Goal: Task Accomplishment & Management: Use online tool/utility

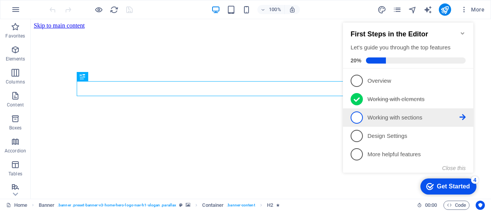
click at [358, 117] on span "3" at bounding box center [356, 118] width 12 height 12
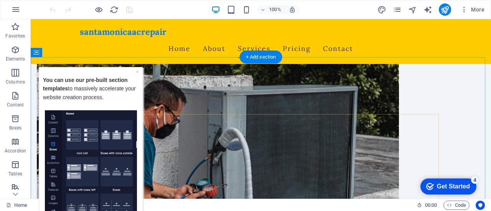
scroll to position [349, 0]
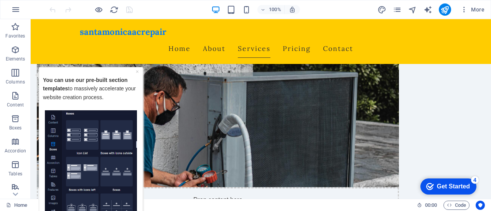
click at [82, 134] on img "Tooltip" at bounding box center [91, 168] width 92 height 117
click at [15, 77] on icon "button" at bounding box center [15, 72] width 9 height 9
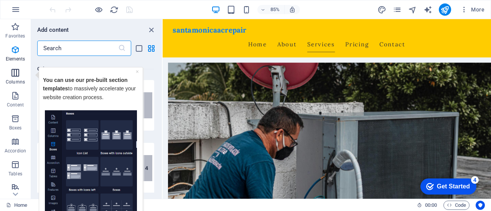
scroll to position [379, 0]
click at [138, 71] on link "×" at bounding box center [137, 71] width 3 height 6
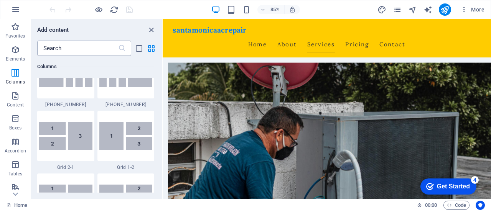
scroll to position [913, 0]
click at [150, 30] on icon "close panel" at bounding box center [151, 30] width 9 height 9
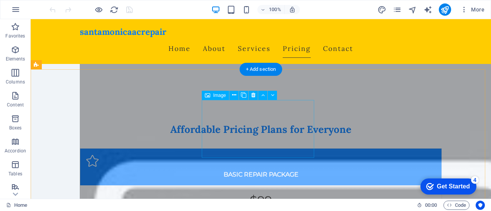
scroll to position [2163, 0]
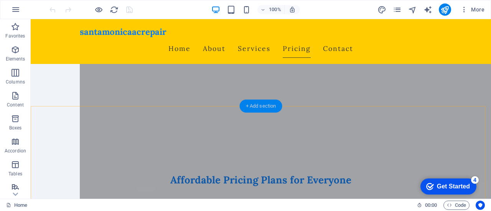
click at [257, 109] on div "+ Add section" at bounding box center [261, 106] width 43 height 13
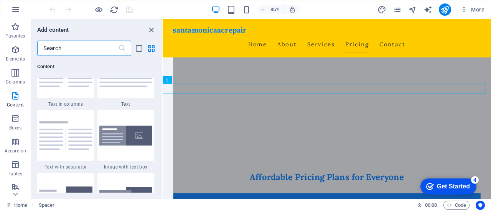
click at [65, 46] on input "text" at bounding box center [77, 48] width 81 height 15
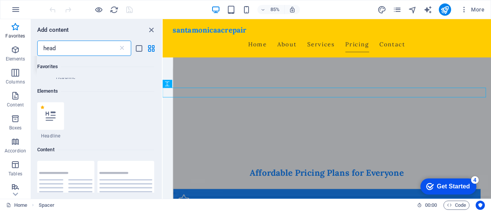
scroll to position [71, 0]
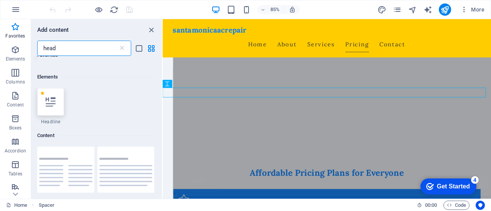
type input "head"
click at [52, 115] on div at bounding box center [50, 102] width 27 height 28
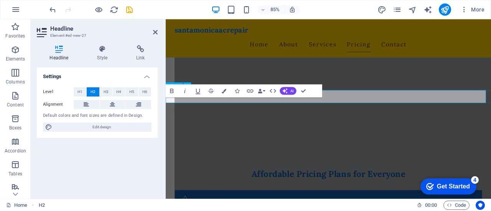
scroll to position [2167, 0]
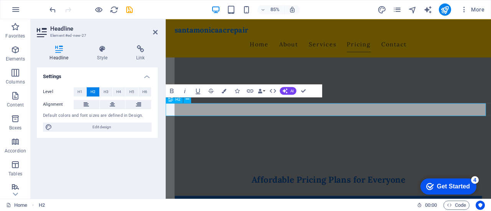
scroll to position [2158, 0]
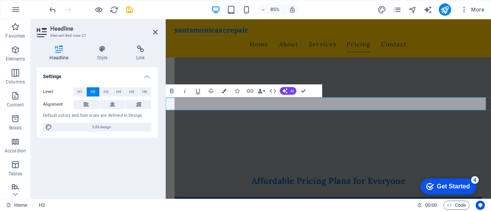
click at [93, 90] on span "H2" at bounding box center [92, 91] width 5 height 9
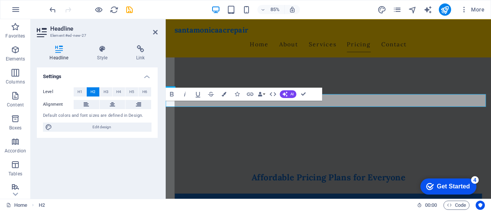
scroll to position [2163, 0]
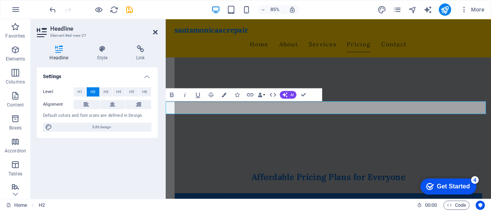
click at [154, 32] on icon at bounding box center [155, 32] width 5 height 6
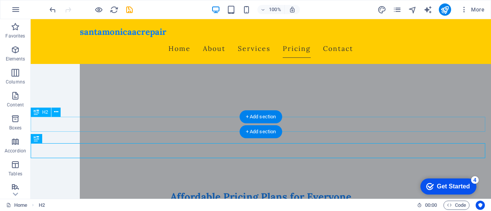
scroll to position [2147, 0]
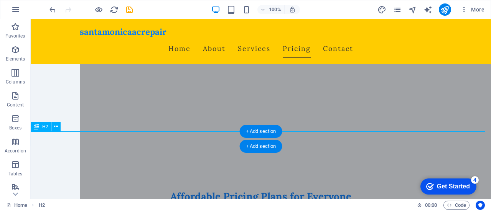
click at [36, 127] on icon at bounding box center [36, 126] width 5 height 9
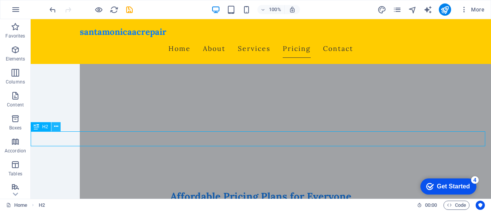
click at [57, 128] on icon at bounding box center [56, 127] width 4 height 8
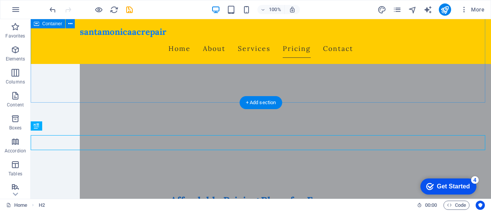
scroll to position [2142, 0]
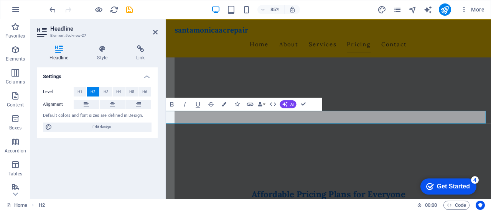
click at [120, 140] on div "Settings Level H1 H2 H3 H4 H5 H6 Alignment Default colors and font sizes are de…" at bounding box center [97, 129] width 121 height 125
click at [112, 104] on icon at bounding box center [112, 104] width 5 height 9
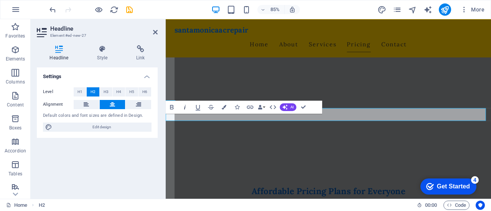
scroll to position [2147, 0]
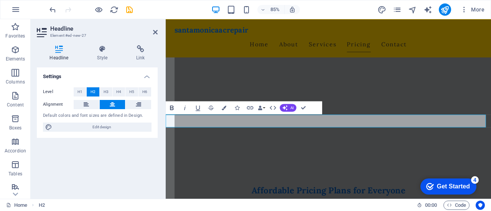
click at [169, 107] on icon "button" at bounding box center [172, 108] width 8 height 8
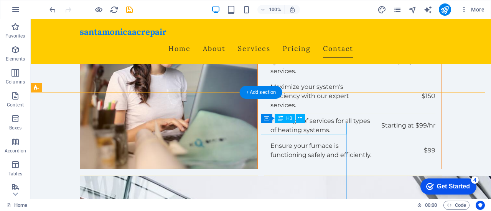
scroll to position [3275, 0]
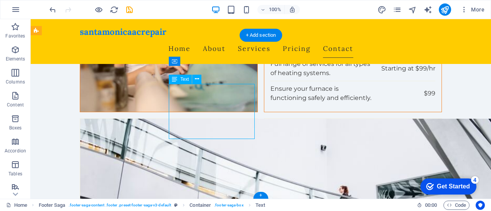
drag, startPoint x: 175, startPoint y: 97, endPoint x: 101, endPoint y: 131, distance: 82.0
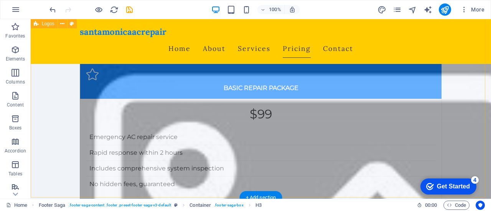
scroll to position [2270, 0]
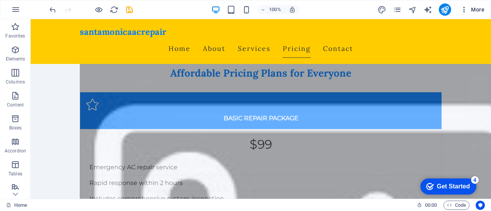
click at [465, 10] on icon "button" at bounding box center [464, 10] width 8 height 8
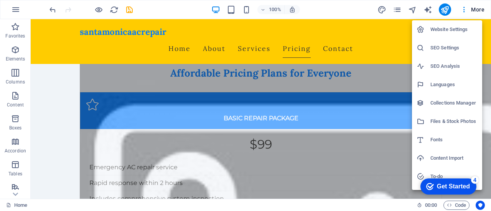
click at [445, 46] on h6 "SEO Settings" at bounding box center [453, 47] width 47 height 9
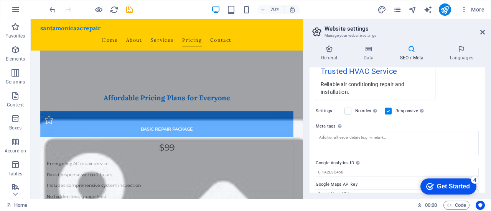
scroll to position [0, 0]
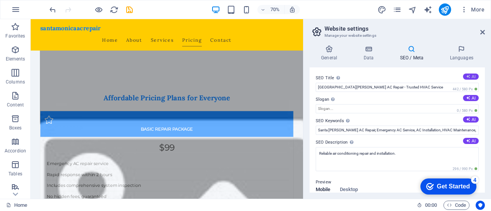
click at [468, 75] on icon at bounding box center [468, 76] width 4 height 4
type input "Rons AC Repair: Comfort Year-Round"
click at [468, 97] on button "AI" at bounding box center [471, 98] width 16 height 6
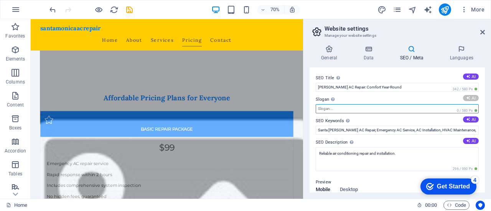
click at [339, 110] on input "Slogan The slogan of your website. AI" at bounding box center [396, 108] width 163 height 9
type input "Reliable Comfort Solutions for Every Season!"
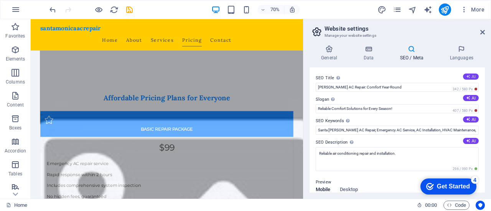
click at [469, 76] on button "AI" at bounding box center [471, 77] width 16 height 6
type input "Rons Santa Monica AC Repair"
click at [469, 76] on button "AI" at bounding box center [471, 77] width 16 height 6
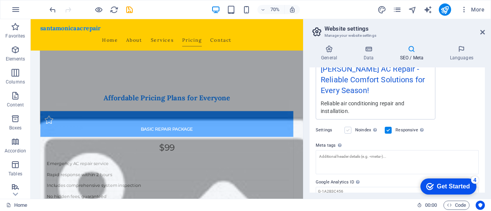
scroll to position [185, 0]
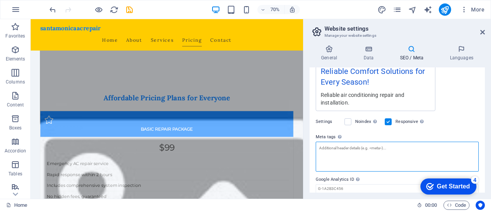
click at [345, 142] on textarea "Meta tags Enter HTML code here that will be placed inside the tags of your webs…" at bounding box center [396, 157] width 163 height 30
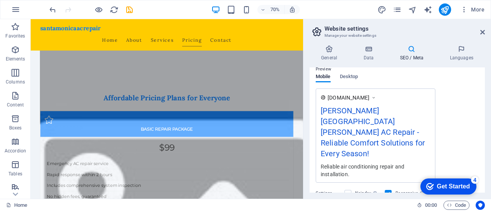
scroll to position [71, 0]
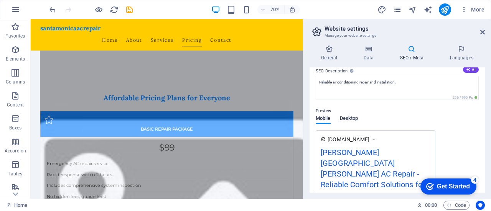
click at [347, 120] on span "Desktop" at bounding box center [349, 119] width 18 height 11
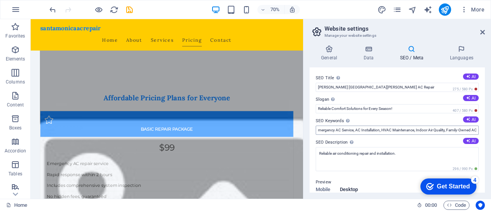
scroll to position [0, 64]
click at [465, 130] on input "Santa Monica AC Repair, Emergency AC Service, AC Installation, HVAC Maintenance…" at bounding box center [396, 130] width 163 height 9
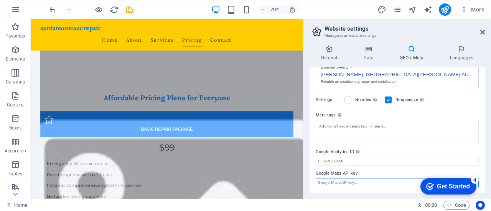
scroll to position [0, 0]
click at [368, 182] on input "Google Maps API key" at bounding box center [396, 182] width 163 height 9
click at [371, 50] on icon at bounding box center [367, 49] width 33 height 8
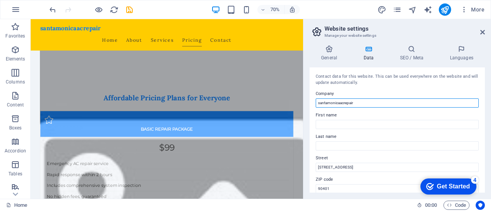
click at [363, 101] on input "santamonicaacrepair" at bounding box center [396, 103] width 163 height 9
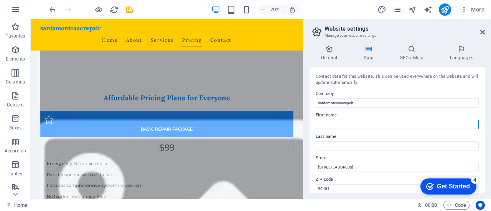
click at [345, 121] on input "First name" at bounding box center [396, 124] width 163 height 9
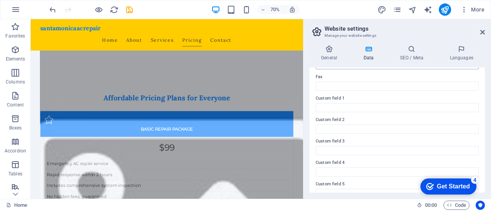
scroll to position [243, 0]
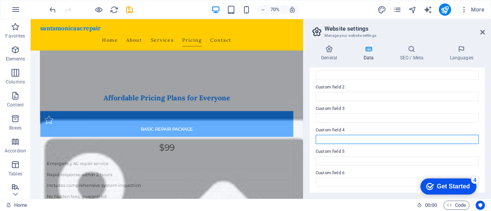
click at [341, 136] on input "Custom field 4" at bounding box center [396, 139] width 163 height 9
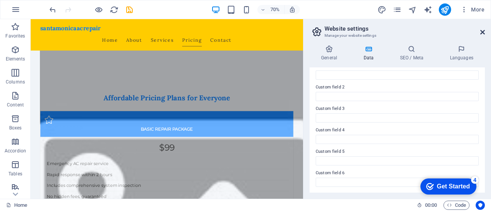
click at [480, 30] on icon at bounding box center [482, 32] width 5 height 6
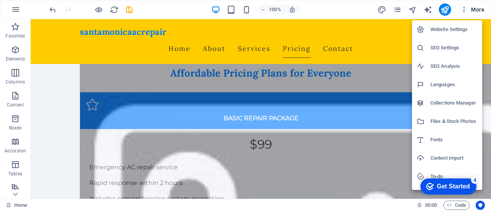
click at [444, 66] on h6 "SEO Analysis" at bounding box center [453, 66] width 47 height 9
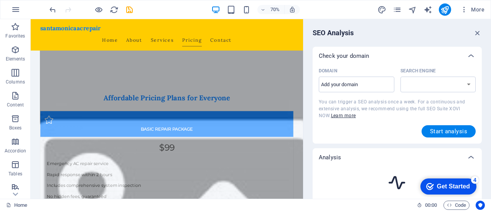
select select "google.com"
click at [355, 88] on input "Domain ​" at bounding box center [357, 85] width 76 height 12
type input "santamonicaacrepair.com"
click at [445, 132] on span "Start analysis" at bounding box center [448, 131] width 37 height 6
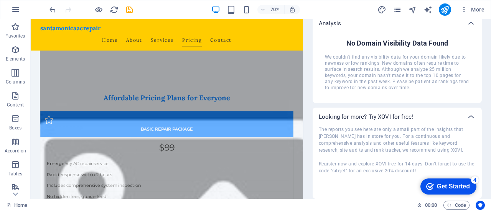
scroll to position [0, 0]
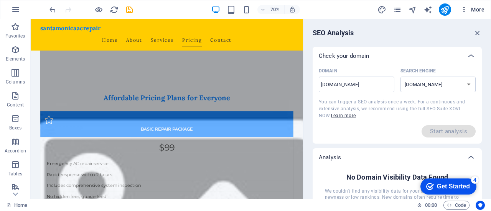
click at [464, 7] on icon "button" at bounding box center [464, 10] width 8 height 8
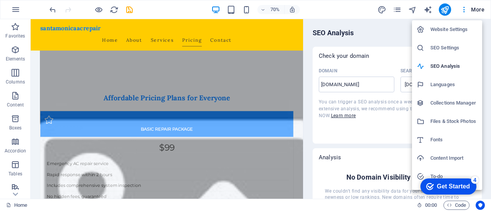
scroll to position [32, 0]
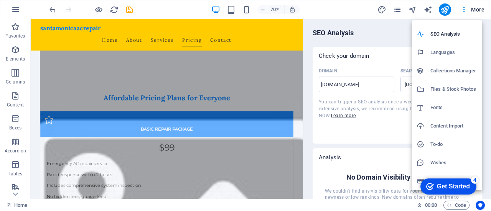
click at [439, 144] on h6 "To-do" at bounding box center [453, 144] width 47 height 9
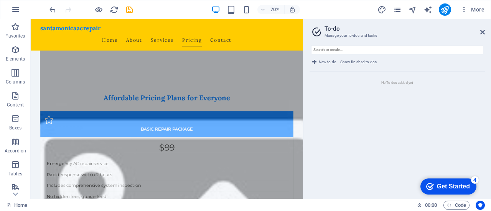
click at [479, 31] on h2 "To-do" at bounding box center [404, 28] width 160 height 7
click at [481, 31] on icon at bounding box center [482, 32] width 5 height 6
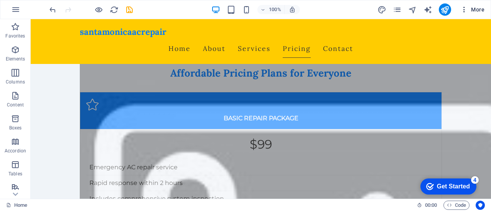
click at [465, 13] on icon "button" at bounding box center [464, 10] width 8 height 8
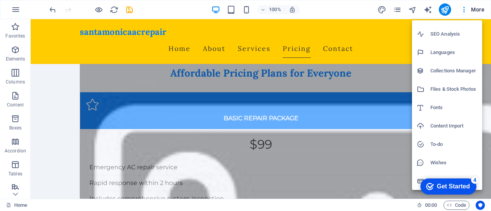
click at [478, 10] on div at bounding box center [245, 105] width 491 height 211
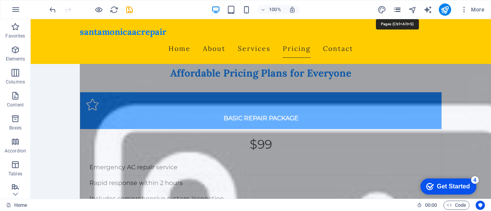
click at [398, 11] on icon "pages" at bounding box center [396, 9] width 9 height 9
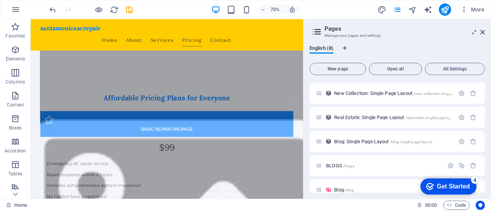
scroll to position [72, 0]
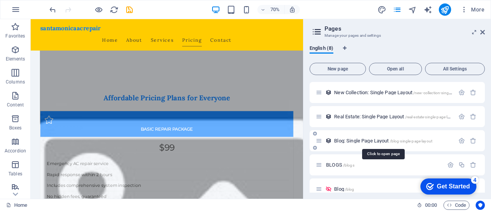
click at [409, 140] on span "/blog-single-page-layout" at bounding box center [410, 141] width 43 height 4
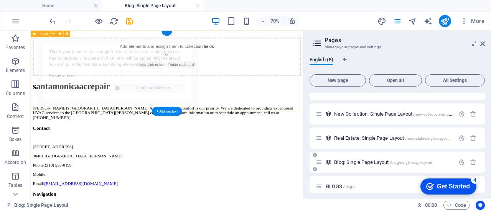
scroll to position [0, 0]
select select "68b001a2219584586b0289d5"
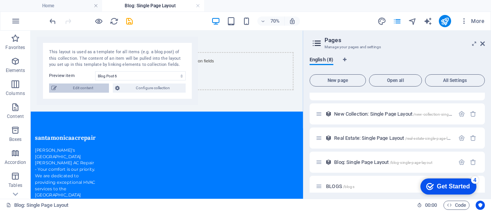
click at [87, 89] on span "Edit content" at bounding box center [83, 88] width 48 height 9
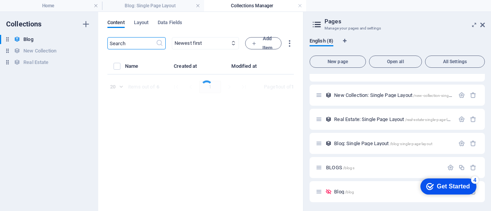
select select "Category 2"
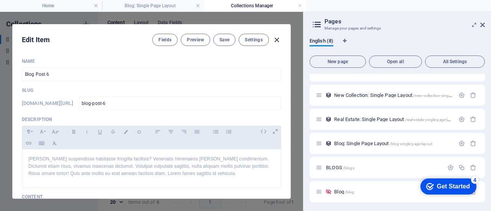
click at [278, 40] on icon "button" at bounding box center [276, 40] width 9 height 9
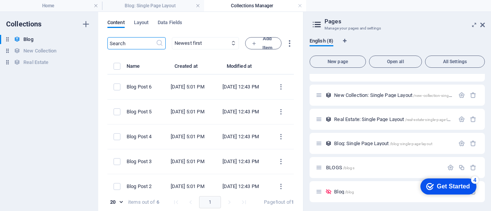
type input "2025-09-05"
type input "blog-post-6"
click at [482, 25] on icon at bounding box center [482, 25] width 5 height 6
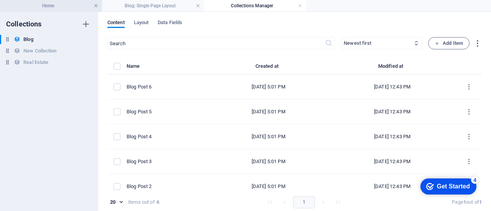
click at [96, 6] on link at bounding box center [96, 5] width 5 height 7
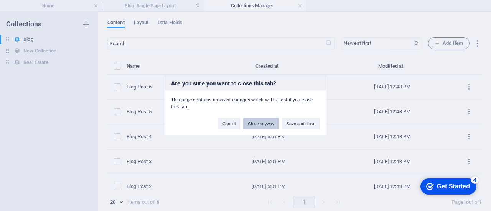
click at [270, 122] on button "Close anyway" at bounding box center [260, 123] width 35 height 11
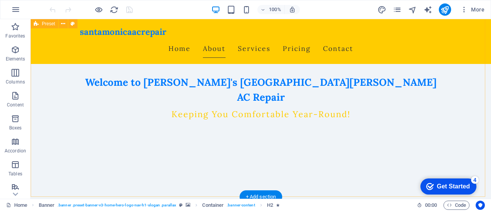
scroll to position [181, 0]
